Goal: Transaction & Acquisition: Purchase product/service

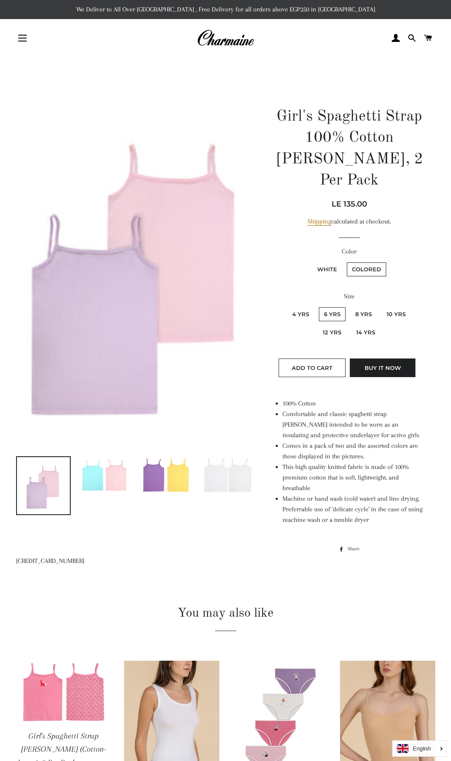
scroll to position [228, 0]
